Goal: Transaction & Acquisition: Purchase product/service

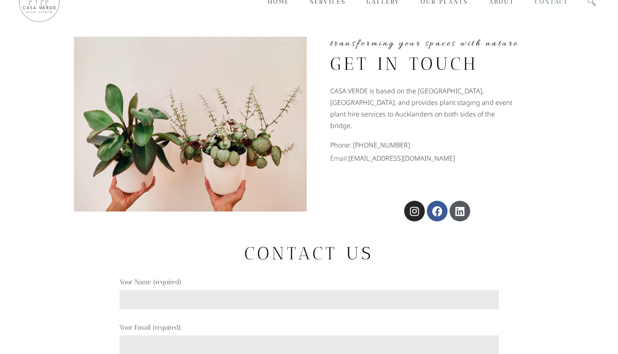
scroll to position [23, 0]
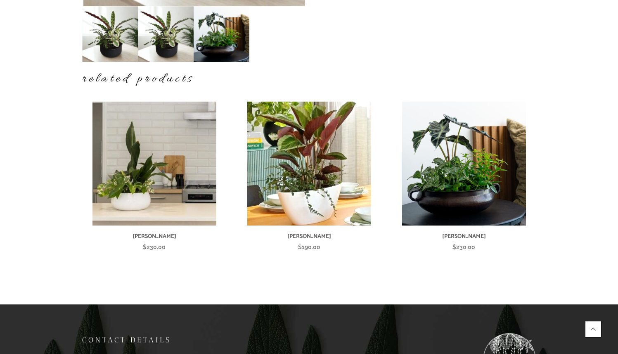
scroll to position [302, 0]
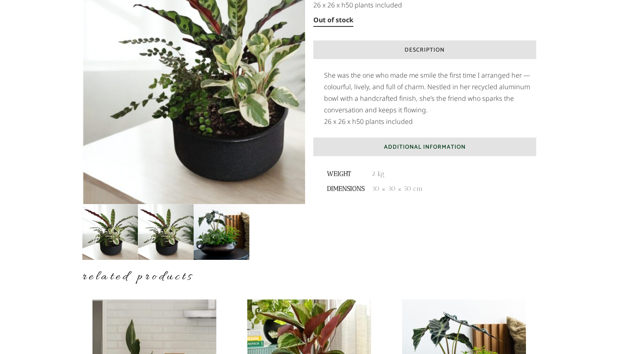
scroll to position [0, 0]
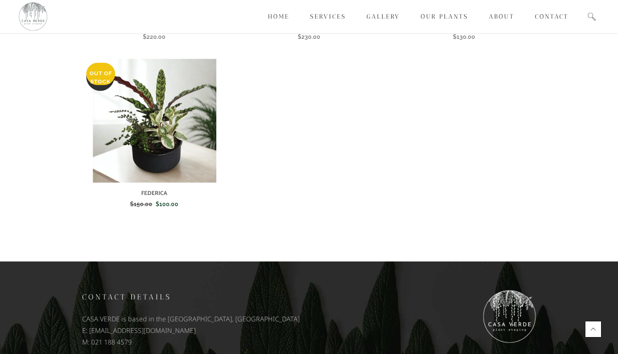
scroll to position [518, 0]
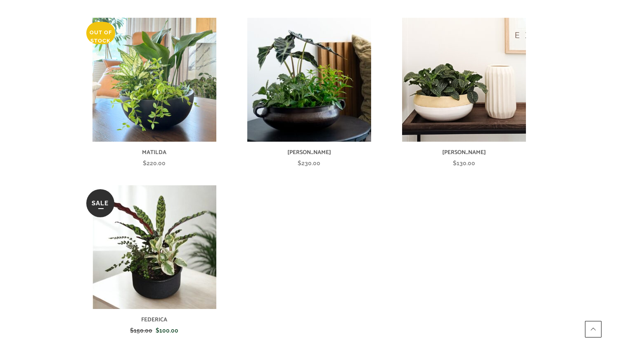
scroll to position [420, 0]
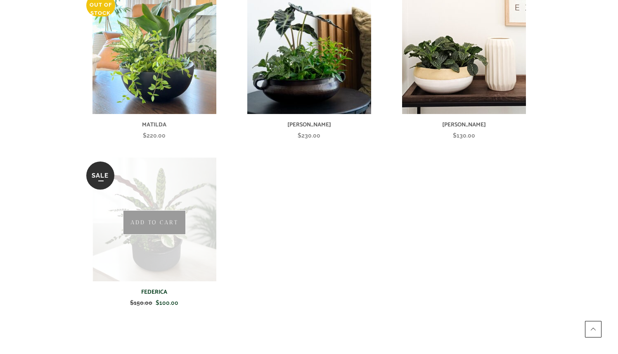
click at [130, 173] on img at bounding box center [154, 219] width 124 height 124
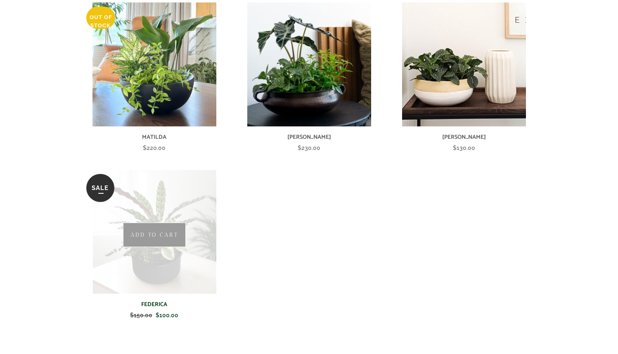
scroll to position [425, 0]
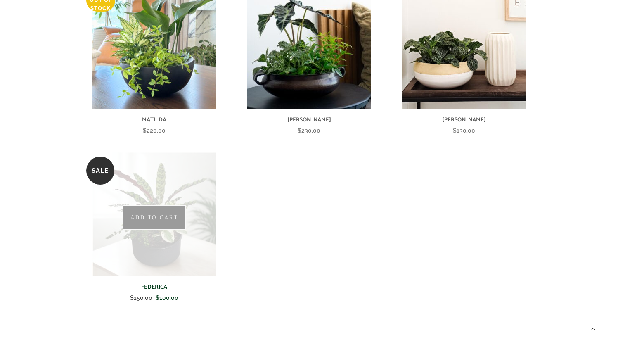
click at [144, 171] on img at bounding box center [154, 214] width 124 height 124
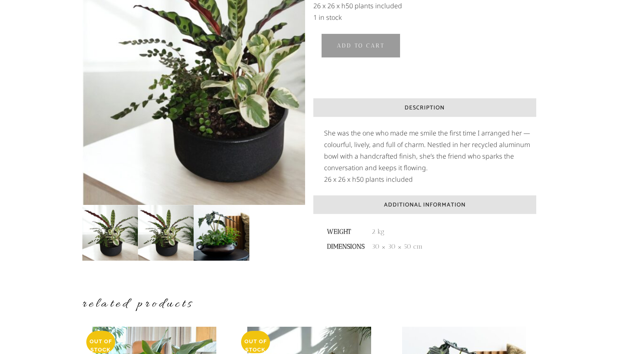
scroll to position [262, 0]
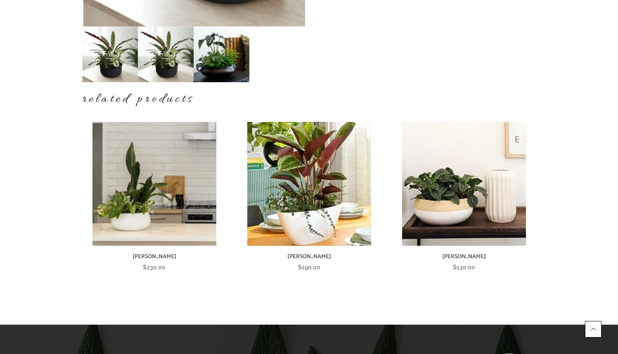
scroll to position [366, 0]
